Goal: Task Accomplishment & Management: Use online tool/utility

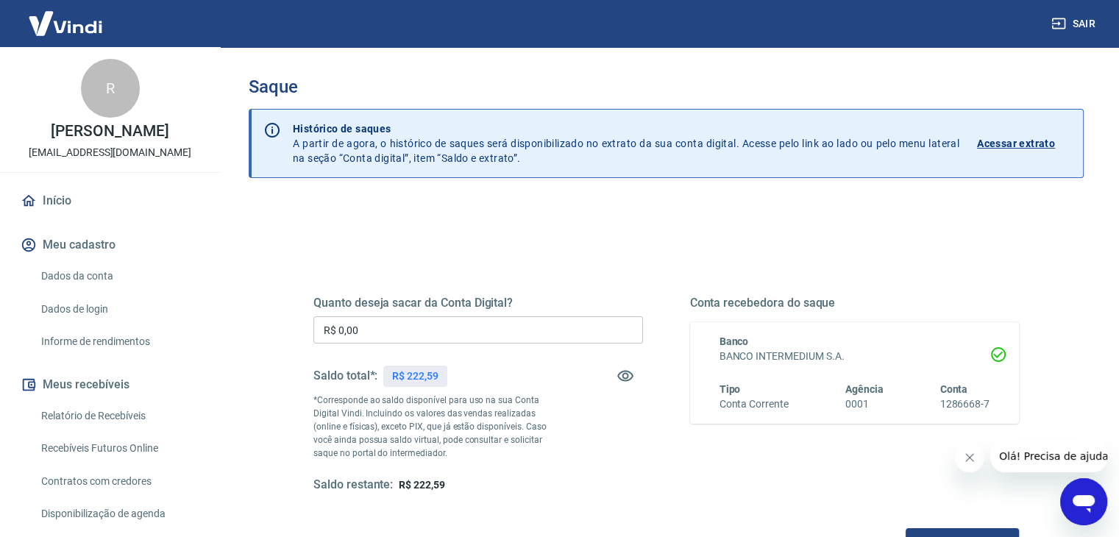
click at [416, 381] on p "R$ 222,59" at bounding box center [415, 376] width 46 height 15
copy p "222,59"
click at [412, 335] on input "R$ 0,00" at bounding box center [479, 329] width 330 height 27
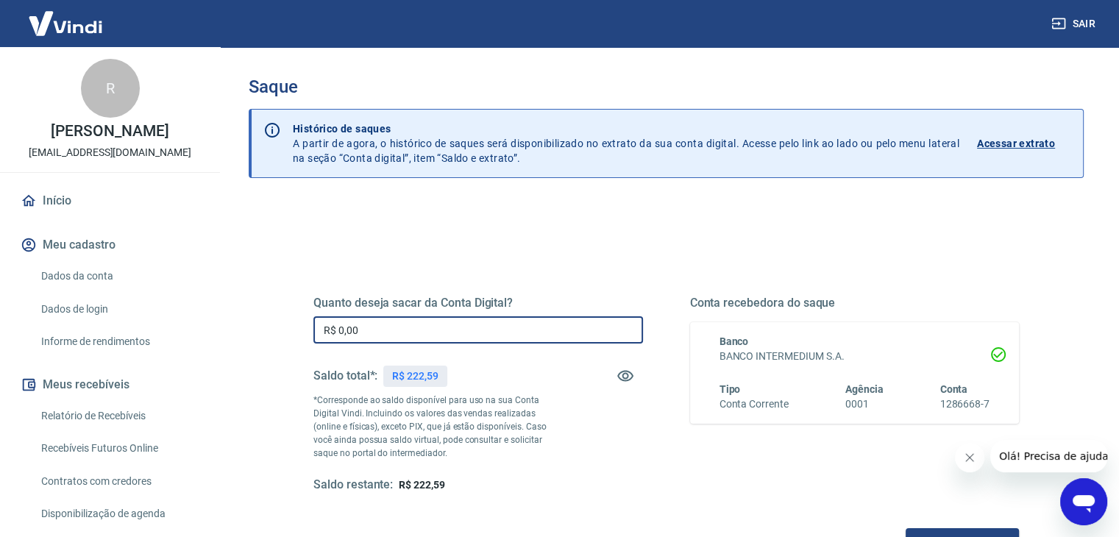
paste input "222,59"
type input "R$ 222,59"
click at [411, 291] on div "Quanto deseja sacar da Conta Digital? R$ 222,59 ​ Saldo total*: R$ 222,59 *Corr…" at bounding box center [667, 408] width 706 height 295
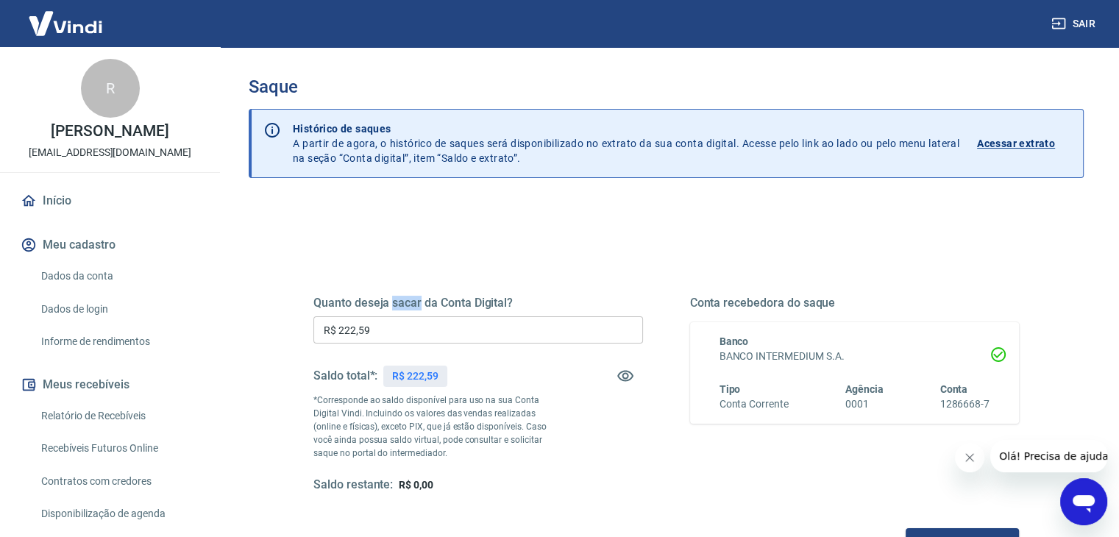
drag, startPoint x: 411, startPoint y: 291, endPoint x: 389, endPoint y: 284, distance: 23.3
click at [389, 285] on div "Quanto deseja sacar da Conta Digital? R$ 222,59 ​ Saldo total*: R$ 222,59 *Corr…" at bounding box center [667, 408] width 706 height 295
click at [397, 272] on div "Quanto deseja sacar da Conta Digital? R$ 222,59 ​ Saldo total*: R$ 222,59 *Corr…" at bounding box center [667, 408] width 706 height 295
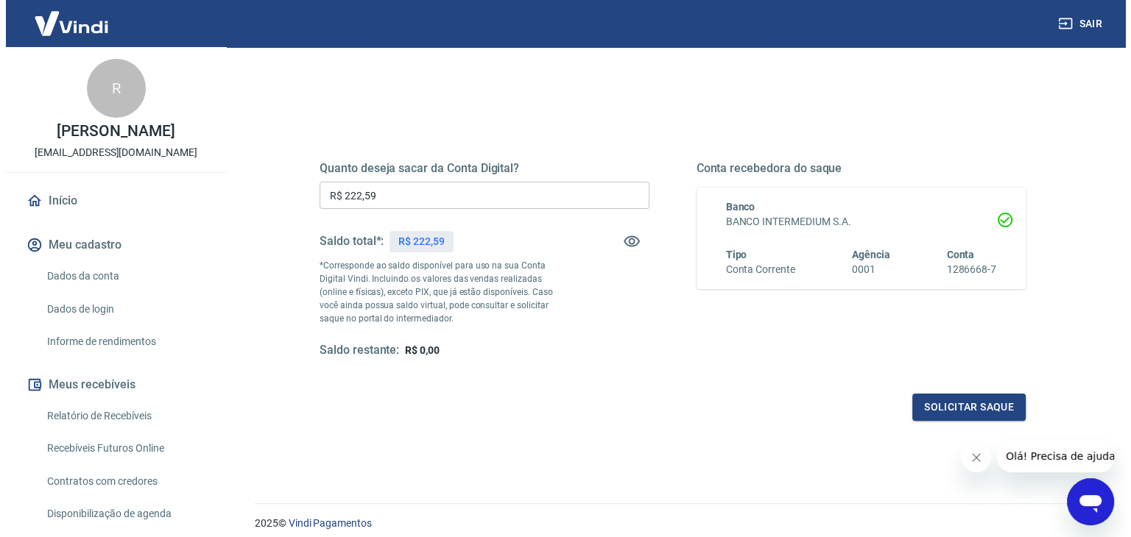
scroll to position [190, 0]
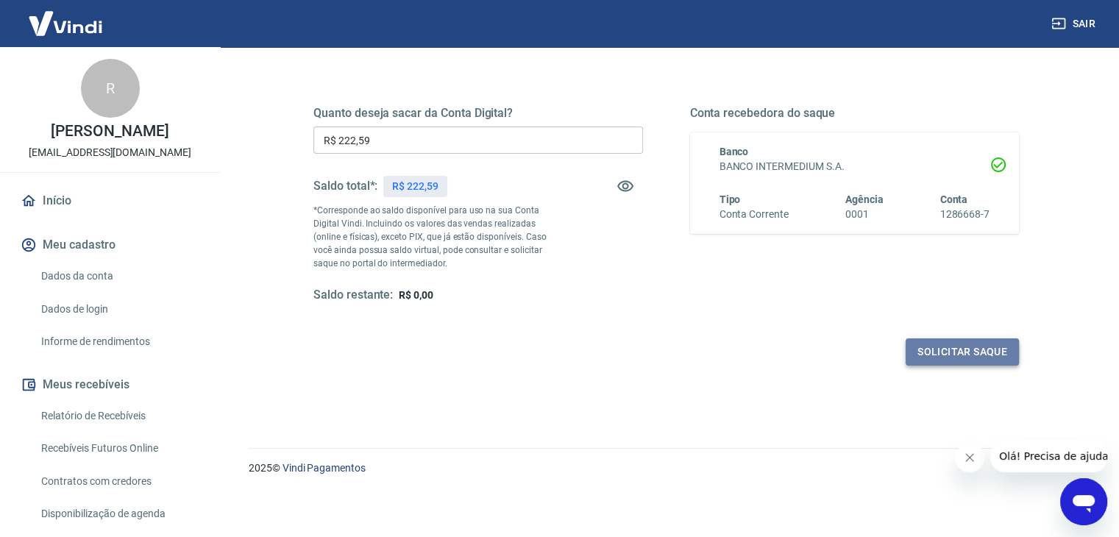
click at [973, 353] on button "Solicitar saque" at bounding box center [962, 352] width 113 height 27
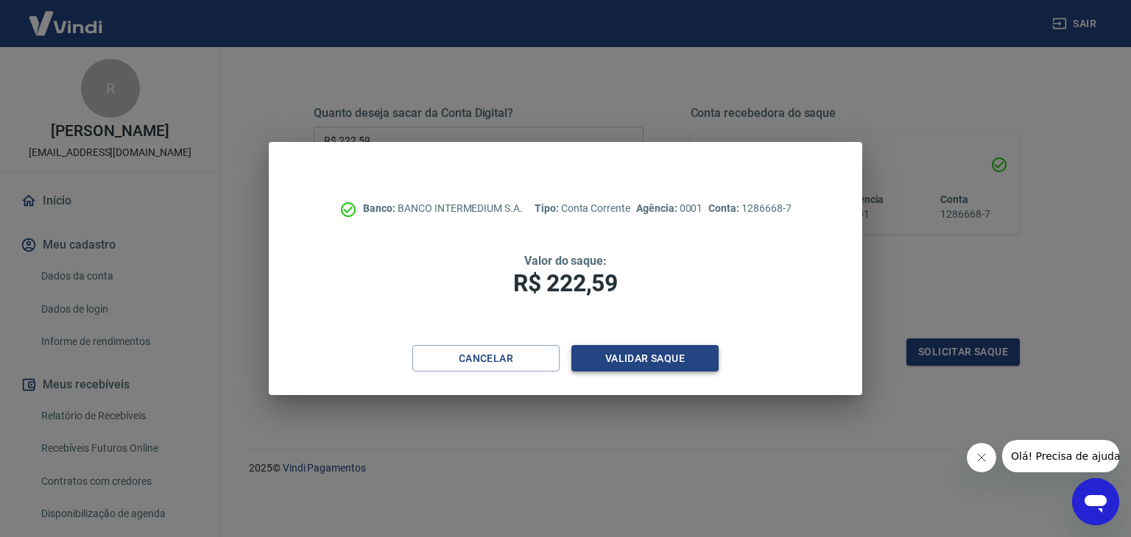
click at [641, 348] on button "Validar saque" at bounding box center [644, 358] width 147 height 27
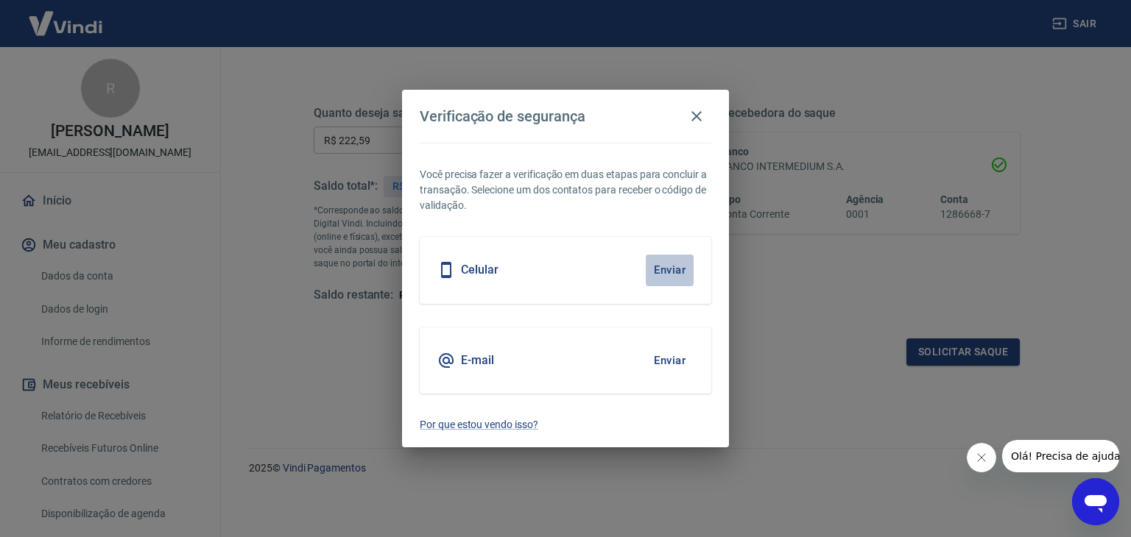
click at [671, 278] on button "Enviar" at bounding box center [669, 270] width 48 height 31
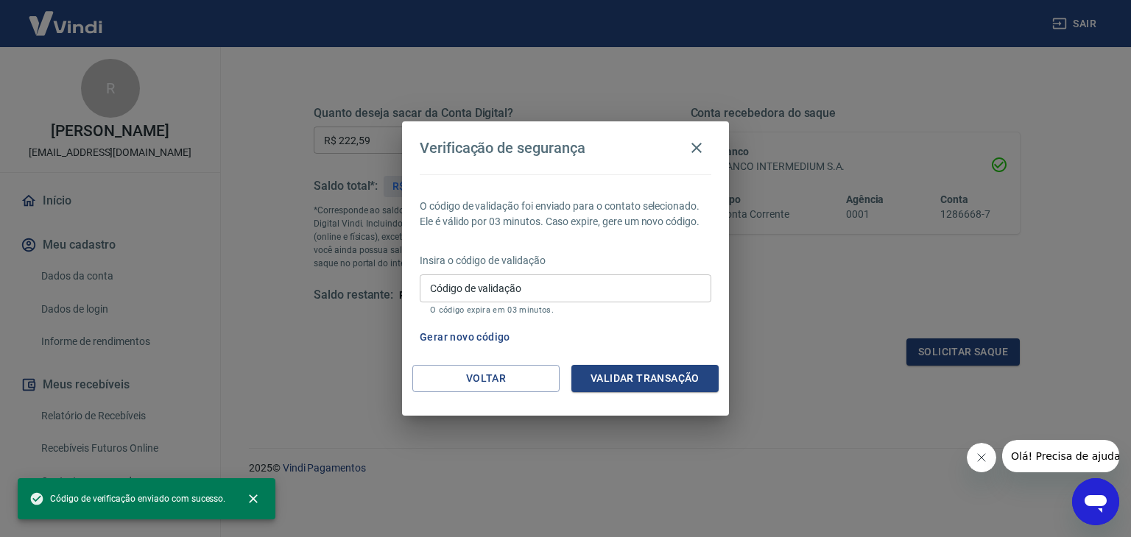
click at [671, 278] on input "Código de validação" at bounding box center [565, 288] width 291 height 27
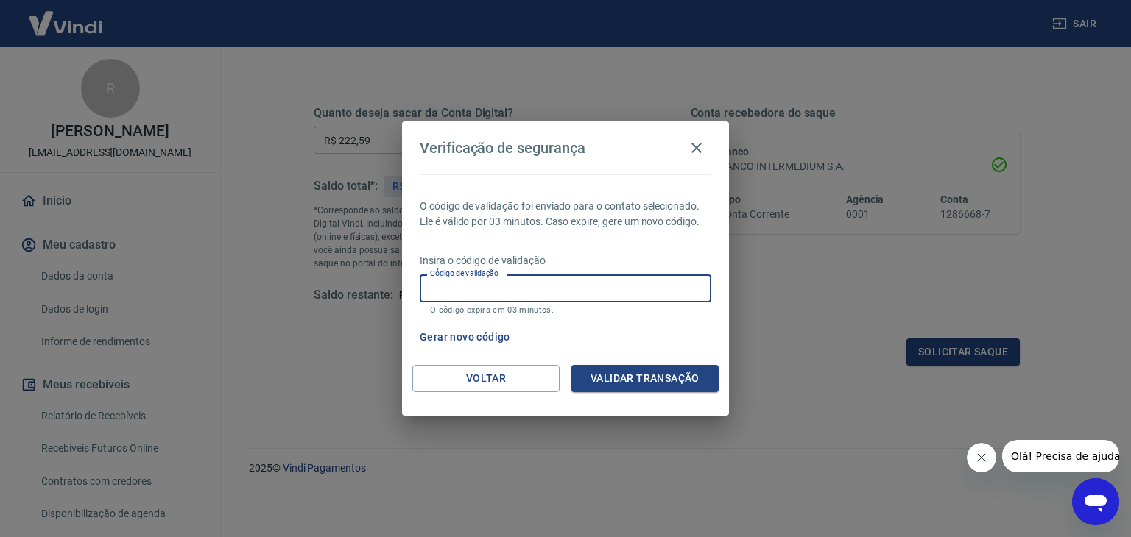
click at [455, 136] on div "Verificação de segurança" at bounding box center [565, 147] width 291 height 29
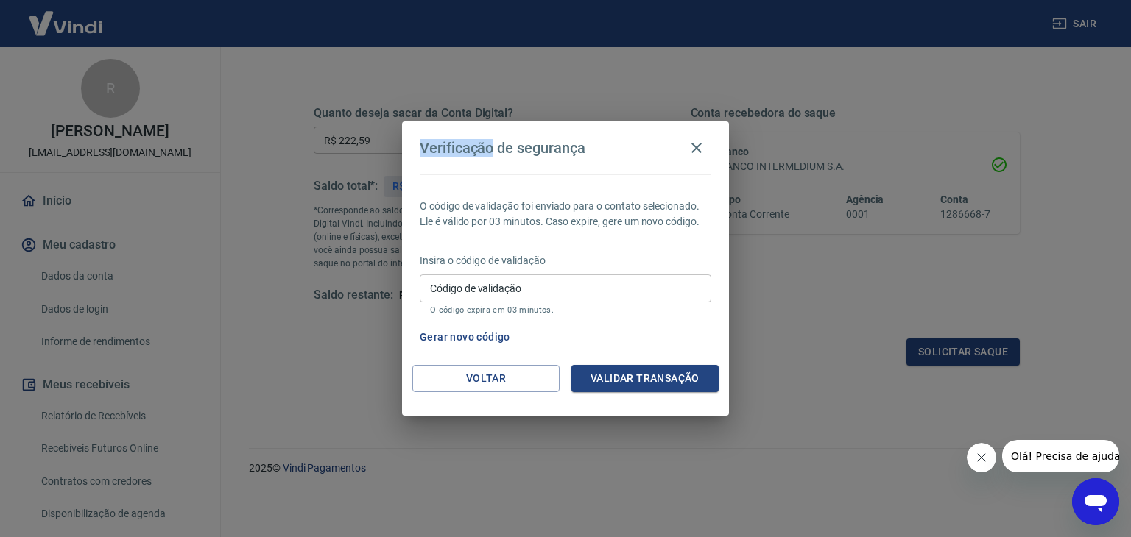
drag, startPoint x: 455, startPoint y: 136, endPoint x: 442, endPoint y: 136, distance: 12.5
click at [442, 135] on div "Verificação de segurança" at bounding box center [565, 147] width 291 height 29
click at [467, 154] on h4 "Verificação de segurança" at bounding box center [503, 148] width 166 height 18
drag, startPoint x: 467, startPoint y: 154, endPoint x: 441, endPoint y: 154, distance: 25.8
click at [441, 154] on h4 "Verificação de segurança" at bounding box center [503, 148] width 166 height 18
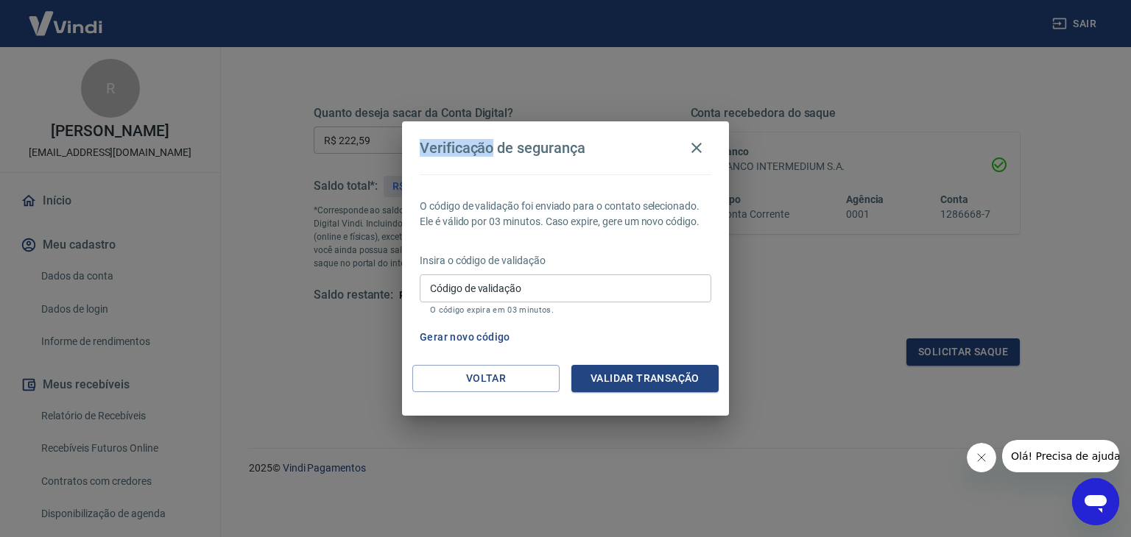
click at [441, 154] on h4 "Verificação de segurança" at bounding box center [503, 148] width 166 height 18
drag, startPoint x: 441, startPoint y: 154, endPoint x: 417, endPoint y: 148, distance: 25.0
click at [404, 152] on h2 "Verificação de segurança" at bounding box center [565, 147] width 327 height 53
click at [520, 134] on div "Verificação de segurança" at bounding box center [565, 147] width 291 height 29
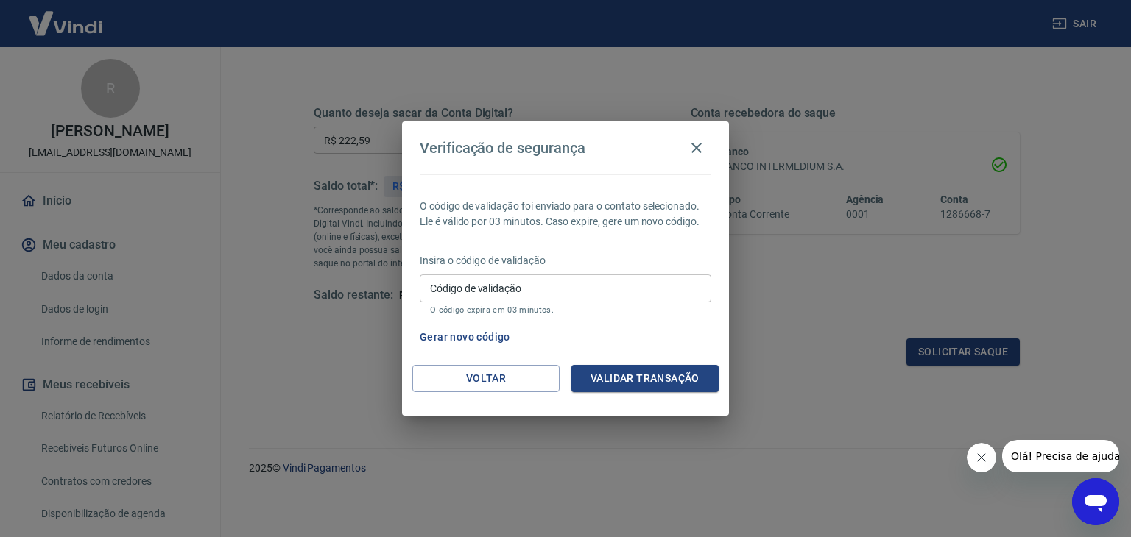
click at [471, 151] on h4 "Verificação de segurança" at bounding box center [503, 148] width 166 height 18
drag, startPoint x: 471, startPoint y: 151, endPoint x: 454, endPoint y: 151, distance: 16.9
click at [454, 151] on h4 "Verificação de segurança" at bounding box center [503, 148] width 166 height 18
click at [559, 291] on input "Código de validação" at bounding box center [565, 288] width 291 height 27
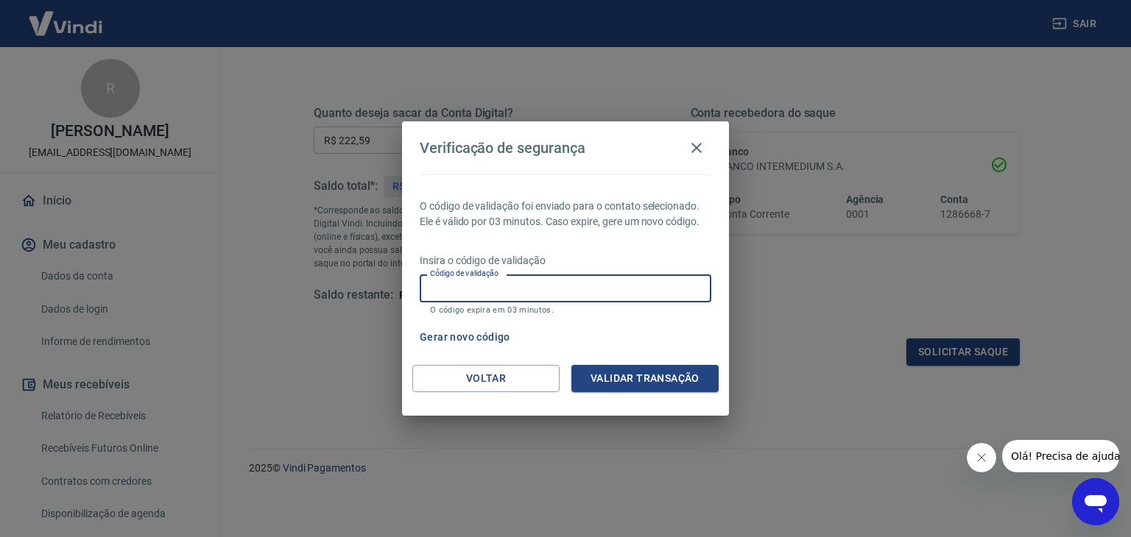
click at [557, 291] on input "Código de validação" at bounding box center [565, 288] width 291 height 27
click at [453, 260] on p "Insira o código de validação" at bounding box center [565, 260] width 291 height 15
drag, startPoint x: 453, startPoint y: 260, endPoint x: 423, endPoint y: 259, distance: 30.2
click at [423, 259] on p "Insira o código de validação" at bounding box center [565, 260] width 291 height 15
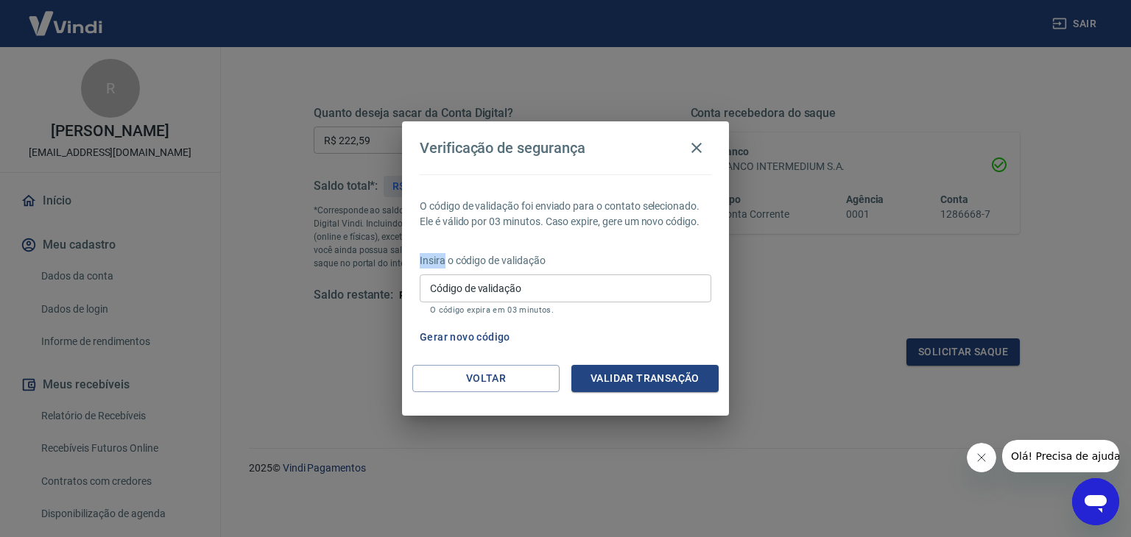
drag, startPoint x: 423, startPoint y: 259, endPoint x: 411, endPoint y: 259, distance: 11.8
click at [411, 259] on div "O código de validação foi enviado para o contato selecionado. Ele é válido por …" at bounding box center [565, 269] width 327 height 191
click at [500, 213] on p "O código de validação foi enviado para o contato selecionado. Ele é válido por …" at bounding box center [565, 214] width 291 height 31
drag, startPoint x: 500, startPoint y: 213, endPoint x: 487, endPoint y: 213, distance: 13.2
click at [487, 213] on p "O código de validação foi enviado para o contato selecionado. Ele é válido por …" at bounding box center [565, 214] width 291 height 31
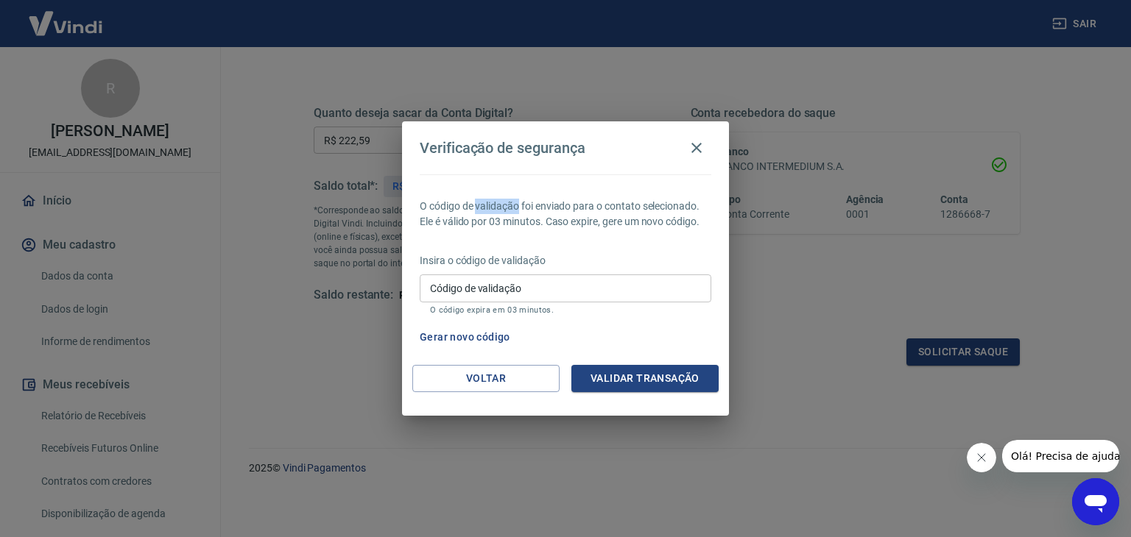
click at [520, 199] on p "O código de validação foi enviado para o contato selecionado. Ele é válido por …" at bounding box center [565, 214] width 291 height 31
drag, startPoint x: 520, startPoint y: 199, endPoint x: 497, endPoint y: 199, distance: 23.6
click at [497, 199] on p "O código de validação foi enviado para o contato selecionado. Ele é válido por …" at bounding box center [565, 214] width 291 height 31
click at [492, 199] on p "O código de validação foi enviado para o contato selecionado. Ele é válido por …" at bounding box center [565, 214] width 291 height 31
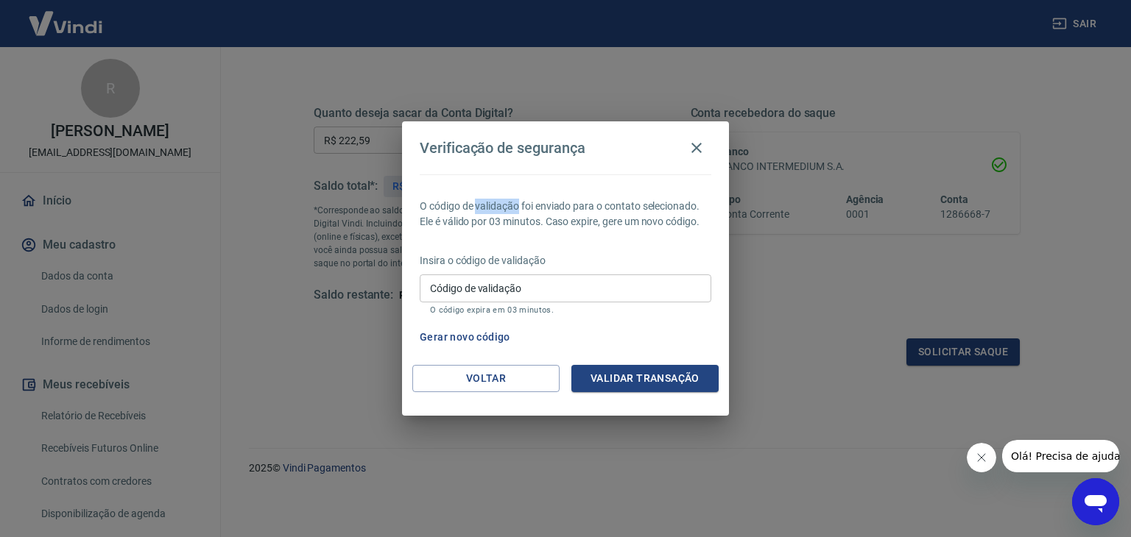
click at [492, 199] on p "O código de validação foi enviado para o contato selecionado. Ele é válido por …" at bounding box center [565, 214] width 291 height 31
click at [492, 310] on p "O código expira em 03 minutos." at bounding box center [565, 310] width 271 height 10
click at [503, 292] on input "Código de validação" at bounding box center [565, 288] width 291 height 27
click at [481, 143] on h4 "Verificação de segurança" at bounding box center [503, 148] width 166 height 18
drag, startPoint x: 481, startPoint y: 143, endPoint x: 439, endPoint y: 144, distance: 42.0
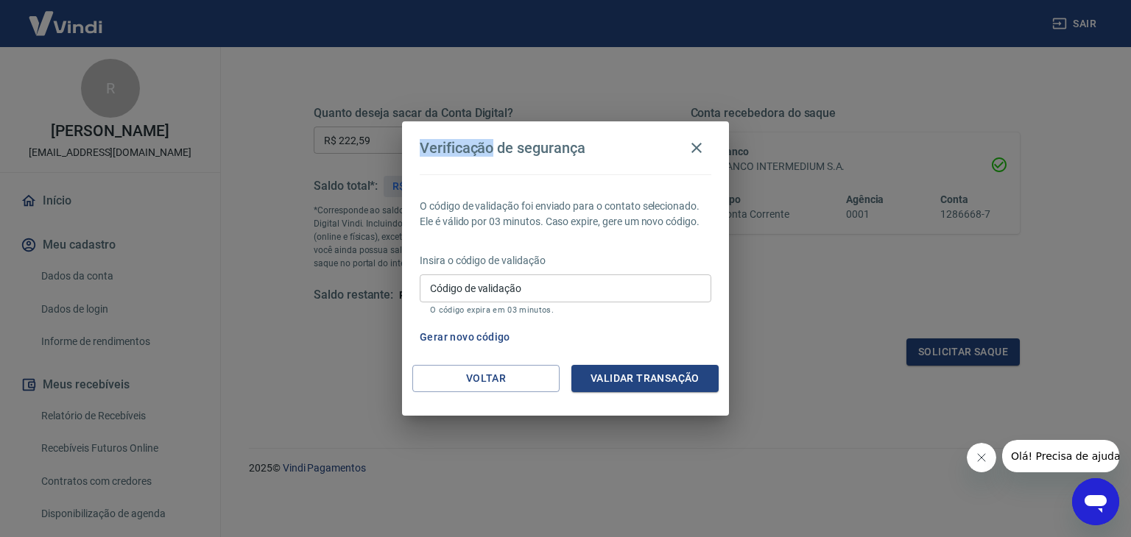
click at [439, 144] on h4 "Verificação de segurança" at bounding box center [503, 148] width 166 height 18
drag, startPoint x: 439, startPoint y: 144, endPoint x: 421, endPoint y: 144, distance: 17.7
click at [421, 144] on h4 "Verificação de segurança" at bounding box center [503, 148] width 166 height 18
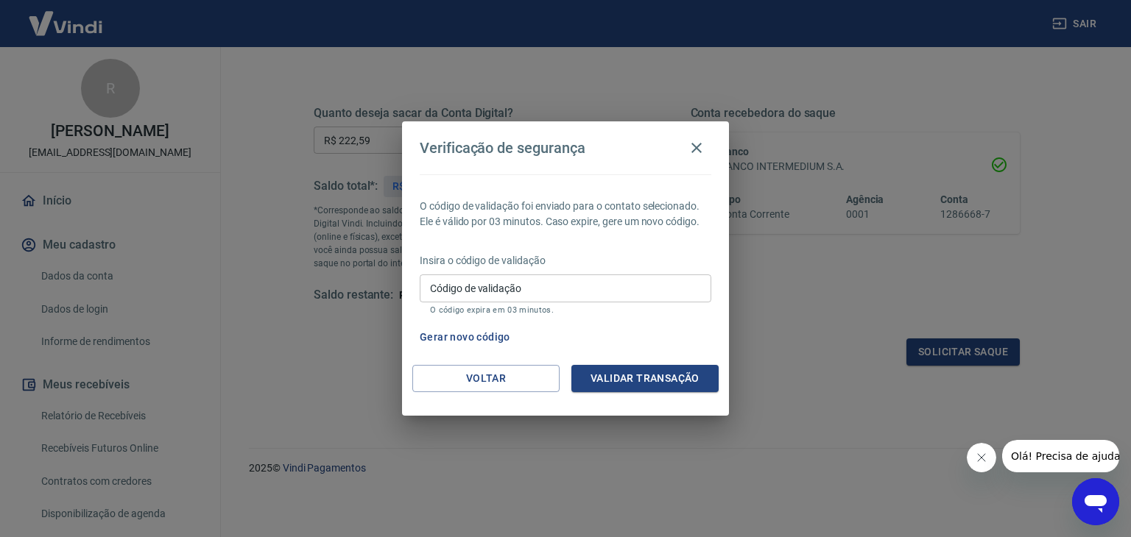
click at [543, 297] on input "Código de validação" at bounding box center [565, 288] width 291 height 27
click at [590, 280] on input "Código de validação" at bounding box center [565, 288] width 291 height 27
type input "500536"
click at [589, 225] on p "O código de validação foi enviado para o contato selecionado. Ele é válido por …" at bounding box center [565, 214] width 291 height 31
click at [659, 383] on button "Validar transação" at bounding box center [644, 378] width 147 height 27
